Goal: Check status: Check status

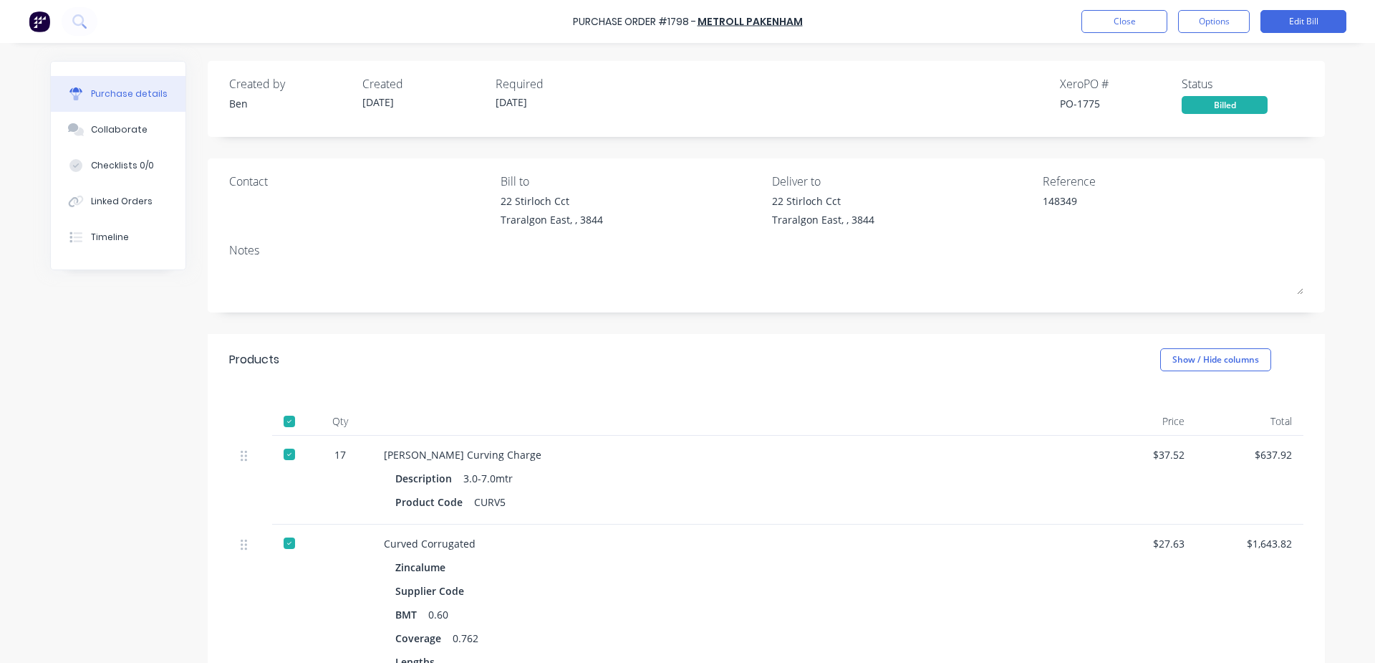
click at [1104, 32] on div "Purchase Order #1798 - METROLL PAKENHAM Close Options Edit Bill" at bounding box center [687, 21] width 1375 height 43
click at [1134, 20] on button "Close" at bounding box center [1125, 21] width 86 height 23
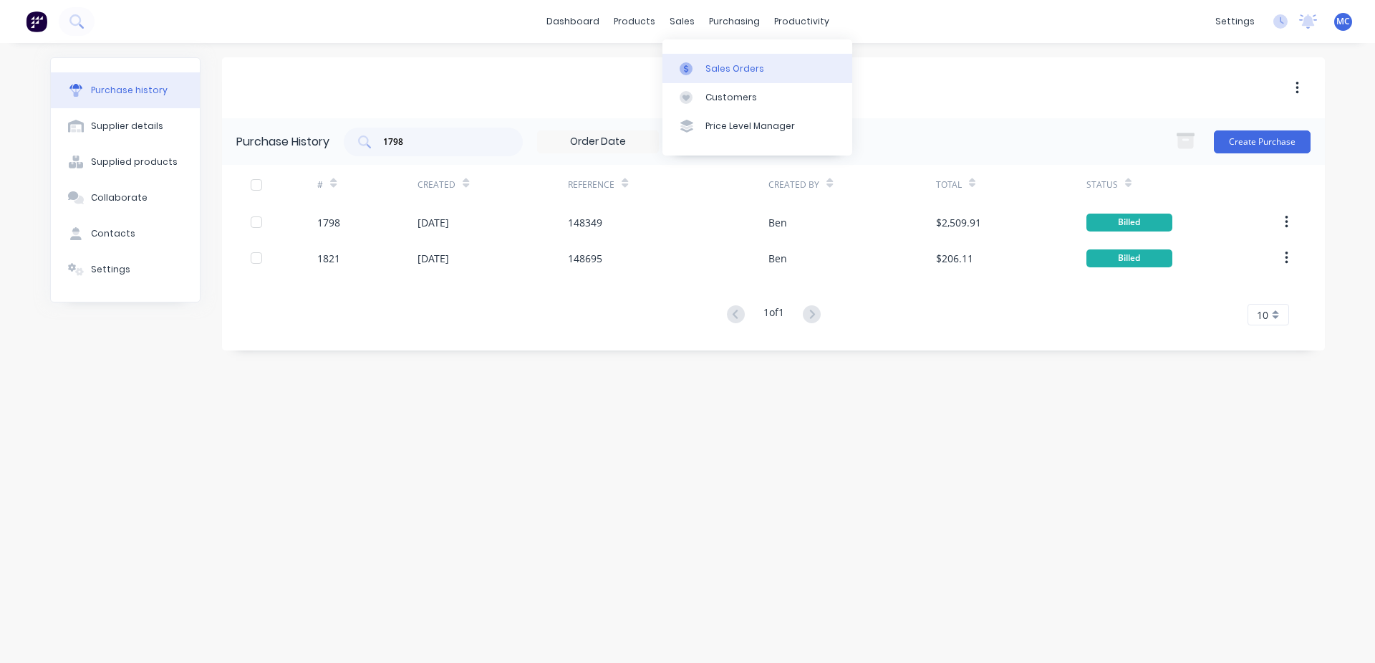
click at [693, 59] on link "Sales Orders" at bounding box center [758, 68] width 190 height 29
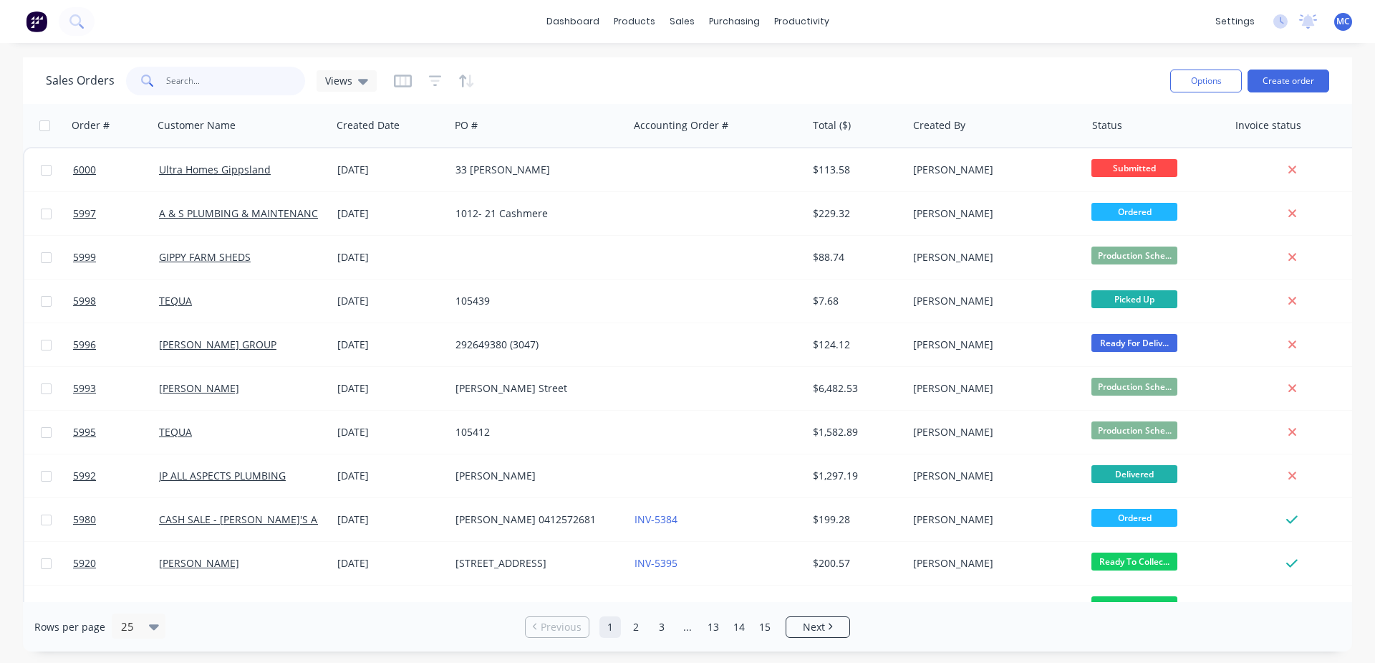
click at [236, 84] on input "text" at bounding box center [236, 81] width 140 height 29
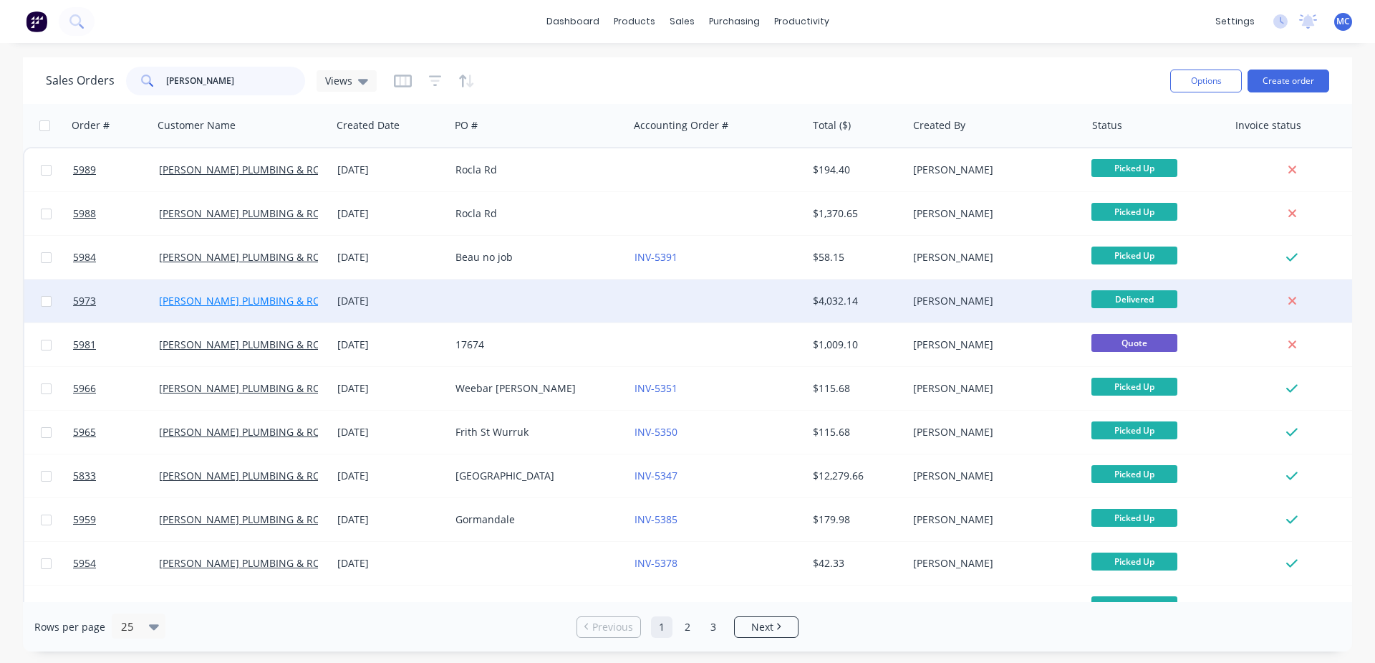
type input "[PERSON_NAME]"
click at [239, 302] on link "[PERSON_NAME] PLUMBING & ROOFING PRO PTY LTD" at bounding box center [287, 301] width 256 height 14
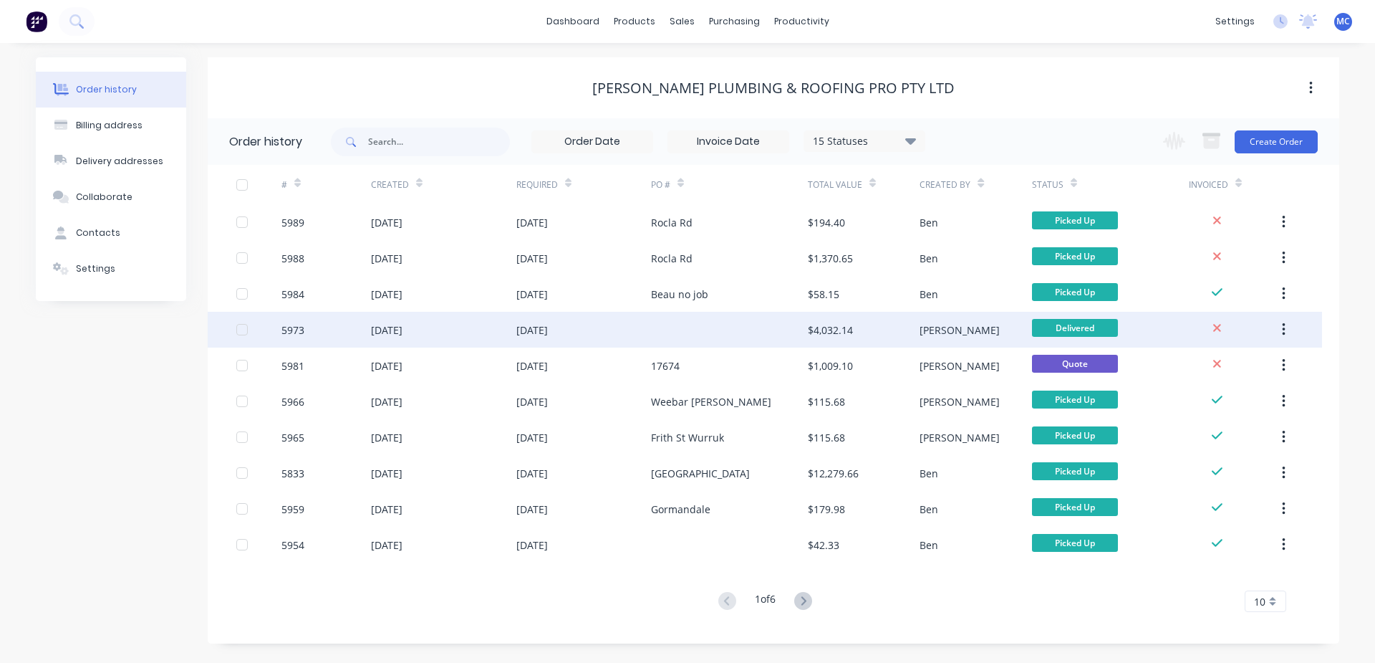
click at [537, 332] on div "[DATE]" at bounding box center [532, 329] width 32 height 15
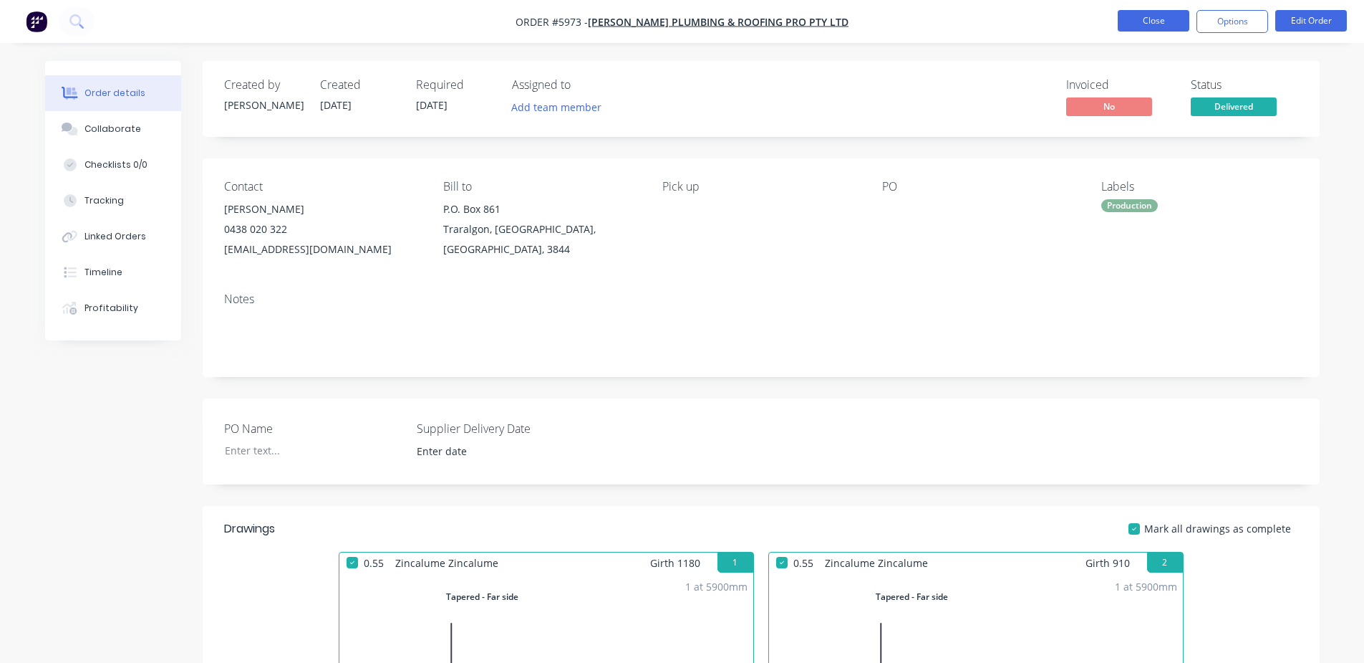
click at [1155, 20] on button "Close" at bounding box center [1154, 20] width 72 height 21
